Goal: Use online tool/utility: Utilize a website feature to perform a specific function

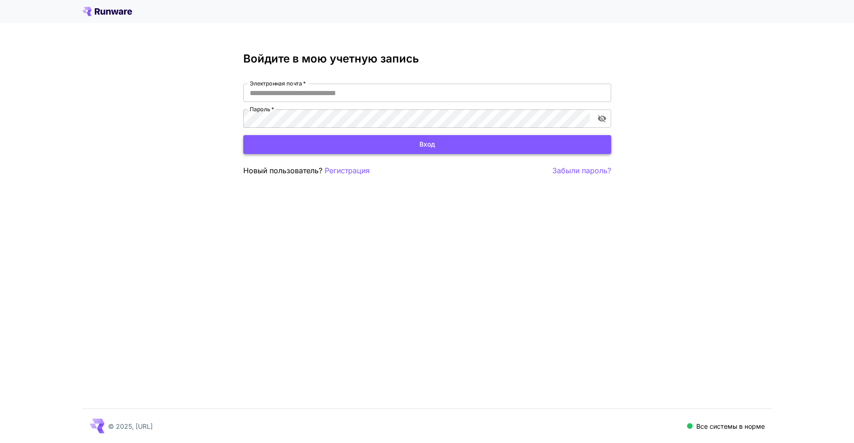
type input "*"
click at [435, 145] on button "Вход" at bounding box center [427, 144] width 368 height 19
click at [302, 91] on input "*" at bounding box center [427, 93] width 368 height 18
drag, startPoint x: 265, startPoint y: 90, endPoint x: 206, endPoint y: 101, distance: 60.3
click at [206, 101] on div "Войдите в мою учетную запись Электронная почта   * * Электронная почта   * Паро…" at bounding box center [427, 221] width 854 height 443
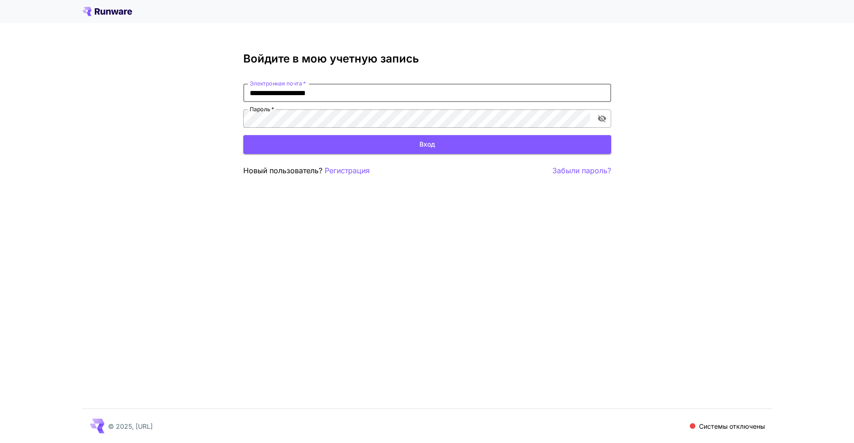
click at [600, 120] on icon "переключить видимость пароля" at bounding box center [601, 118] width 9 height 9
type input "**********"
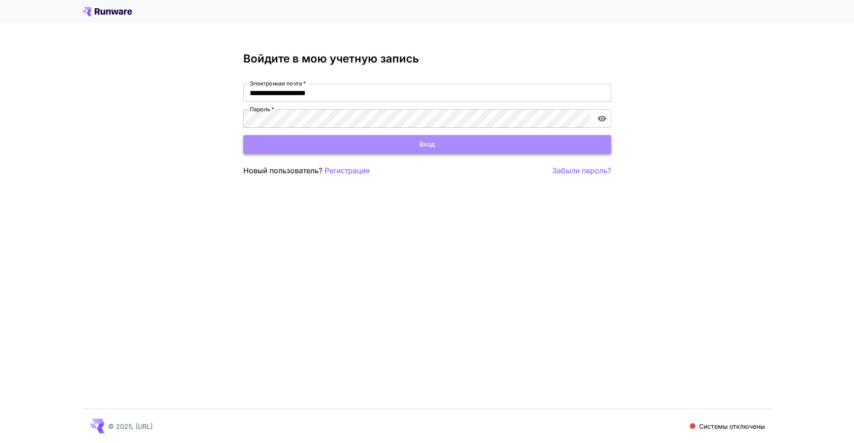
click at [445, 146] on button "Вход" at bounding box center [427, 144] width 368 height 19
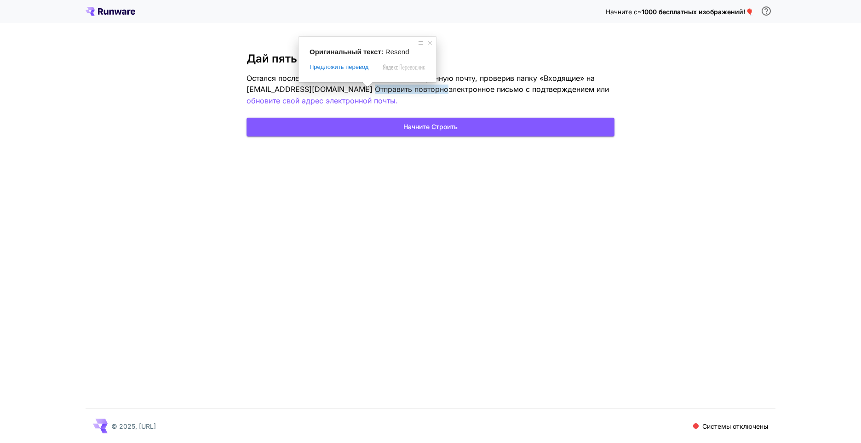
click at [363, 87] on span at bounding box center [367, 85] width 12 height 6
click at [418, 105] on p "Остался последний шаг: подтвердите свою электронную почту, проверив папку «Вход…" at bounding box center [430, 90] width 368 height 34
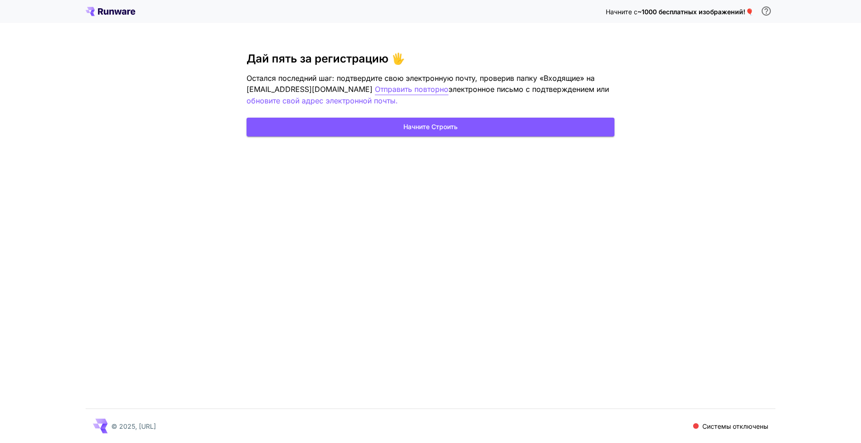
click at [375, 89] on ya-tr-span "Отправить повторно" at bounding box center [412, 89] width 74 height 9
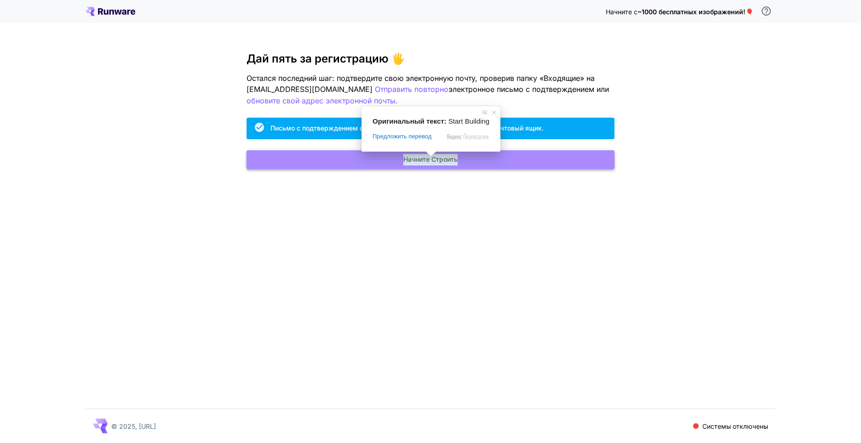
click at [433, 160] on ya-tr-span "Начните Строить" at bounding box center [430, 159] width 54 height 11
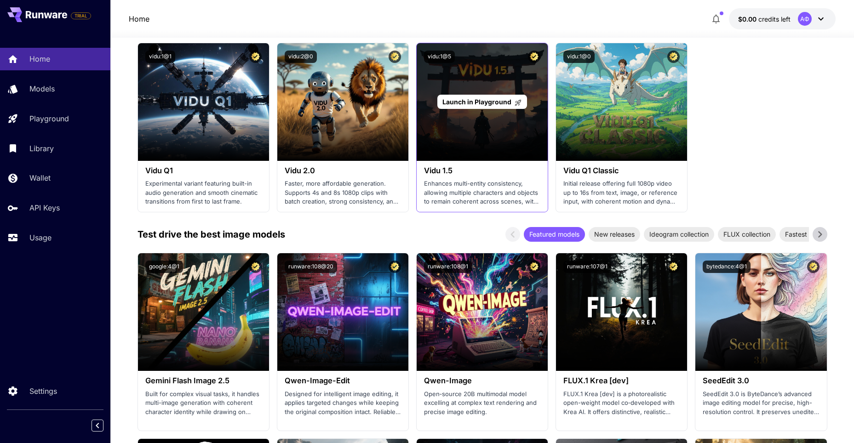
scroll to position [920, 0]
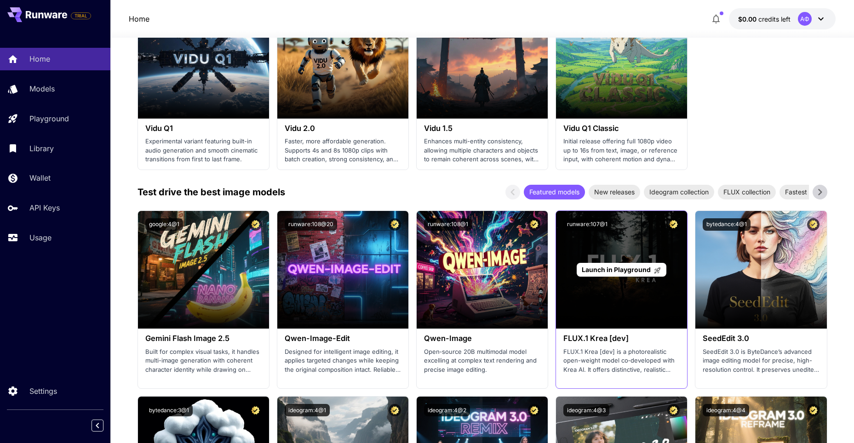
click at [607, 268] on span "Launch in Playground" at bounding box center [616, 270] width 69 height 8
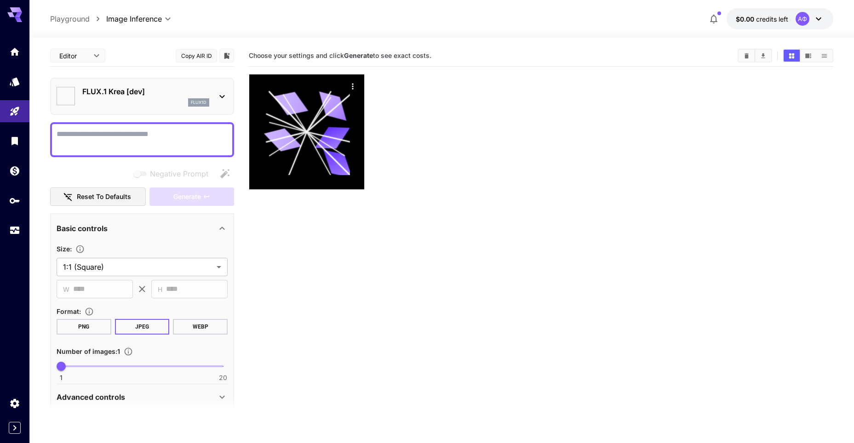
type input "*******"
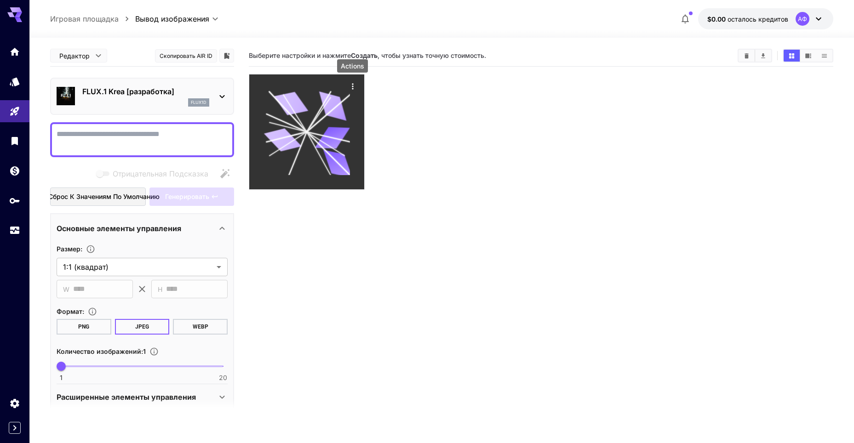
click at [349, 84] on icon "Действия" at bounding box center [352, 86] width 9 height 9
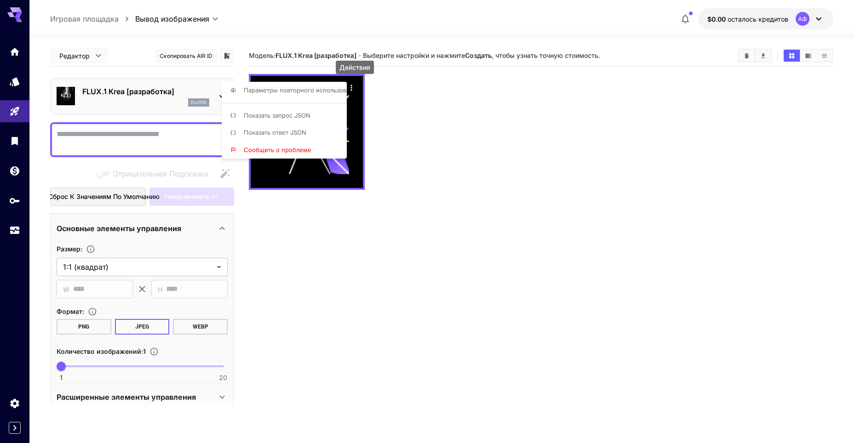
click at [747, 56] on div at bounding box center [430, 221] width 861 height 443
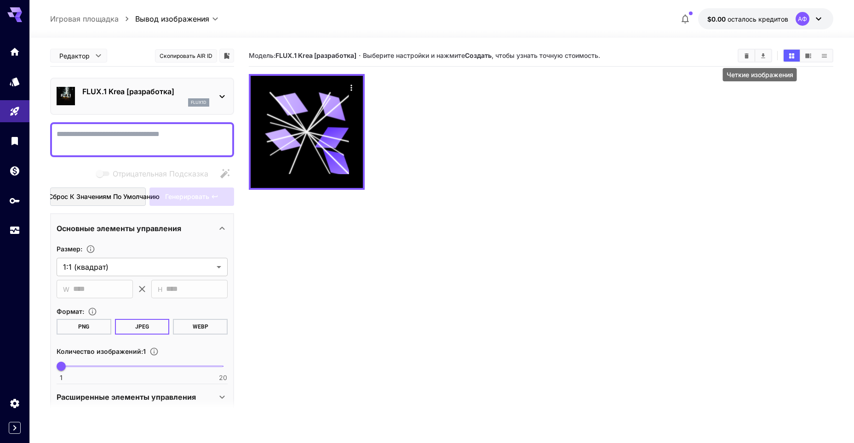
click at [748, 57] on icon "Четкие изображения" at bounding box center [746, 55] width 4 height 5
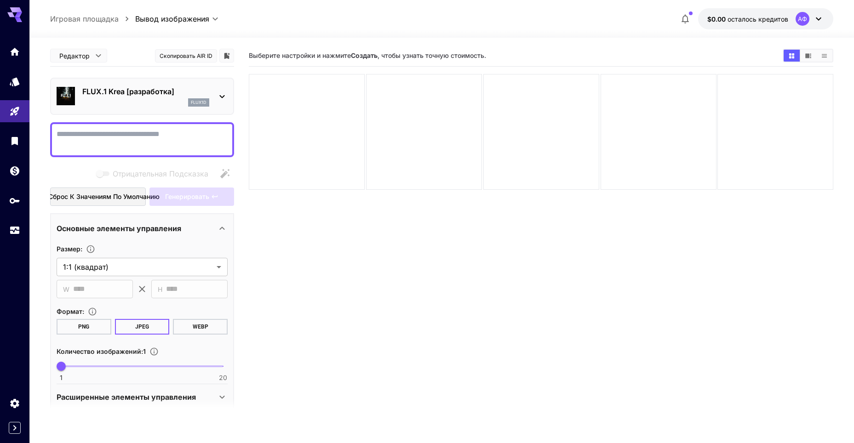
click at [174, 142] on textarea "Отрицательная Подсказка" at bounding box center [142, 140] width 171 height 22
type textarea "*"
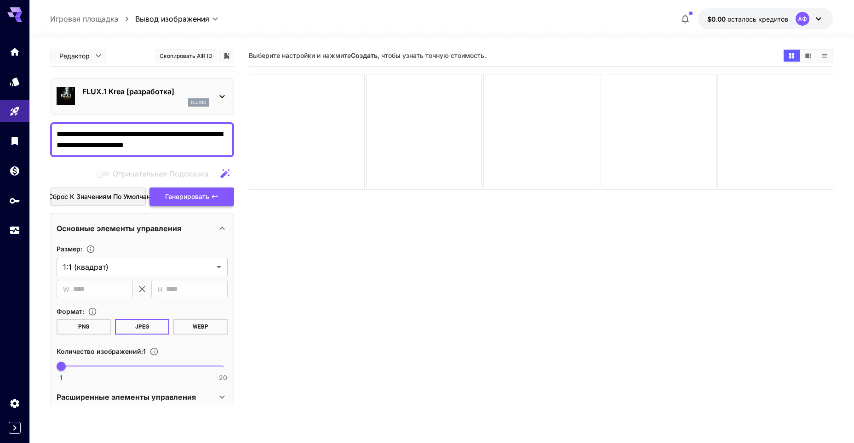
type textarea "**********"
click at [194, 195] on ya-tr-span "Генерировать" at bounding box center [187, 197] width 44 height 8
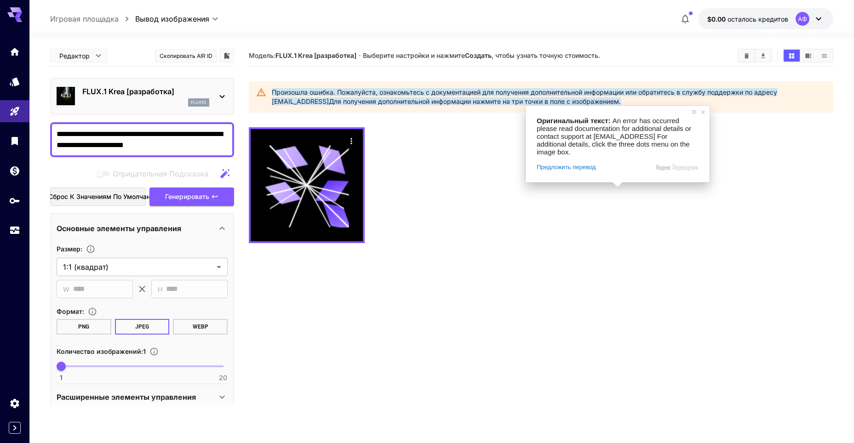
drag, startPoint x: 273, startPoint y: 101, endPoint x: 334, endPoint y: 102, distance: 61.6
click at [334, 102] on div "Произошла ошибка. Пожалуйста, ознакомьтесь с документацией для получения дополн…" at bounding box center [549, 97] width 554 height 26
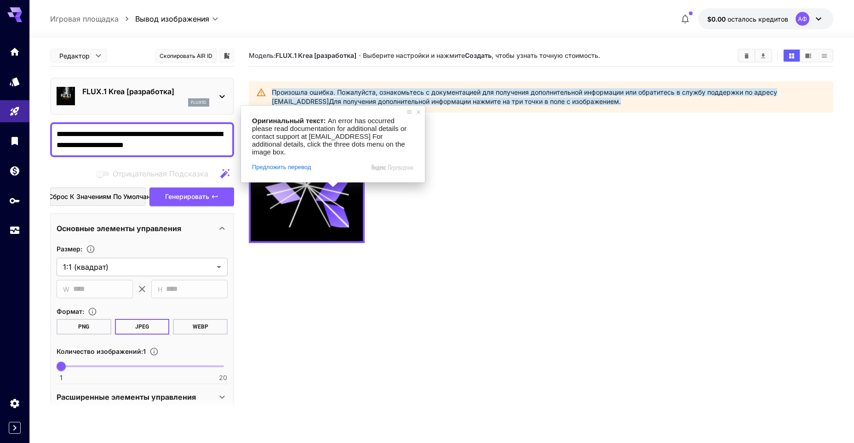
copy ya-tr-span "[EMAIL_ADDRESS]"
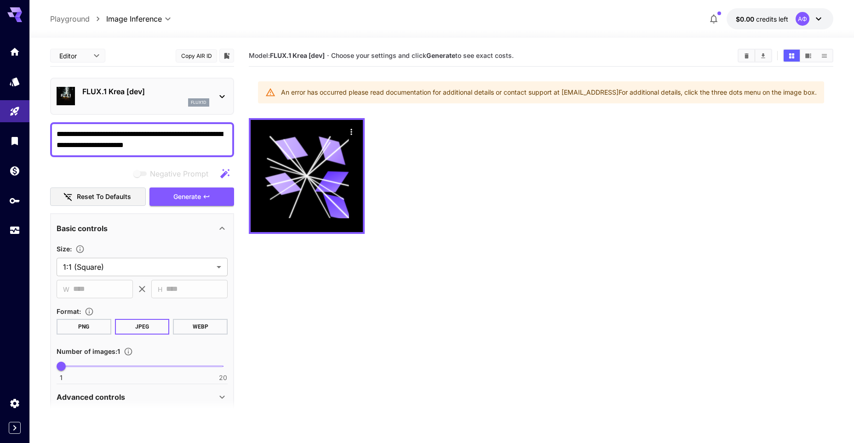
drag, startPoint x: 277, startPoint y: 91, endPoint x: 847, endPoint y: 90, distance: 570.2
click at [847, 90] on section "**********" at bounding box center [441, 277] width 824 height 478
copy div "An error has occurred please read documentation for additional details or conta…"
